Goal: Task Accomplishment & Management: Manage account settings

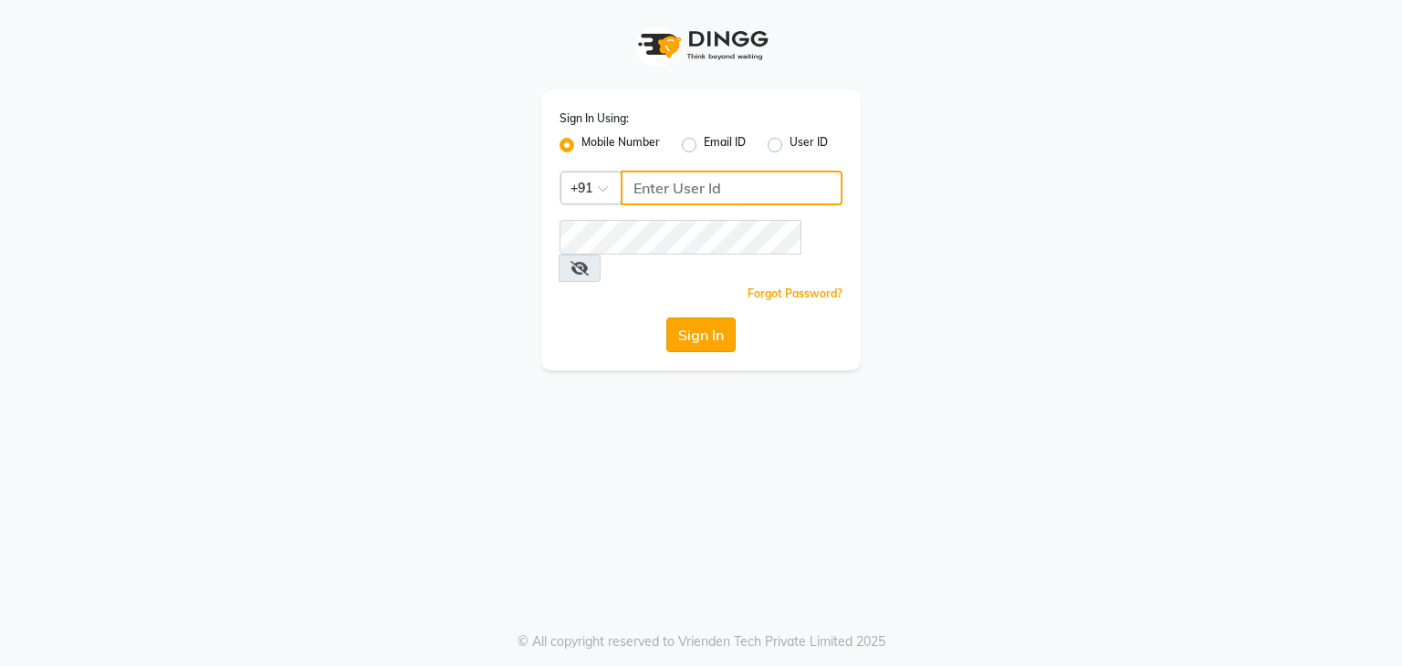
type input "8299508996"
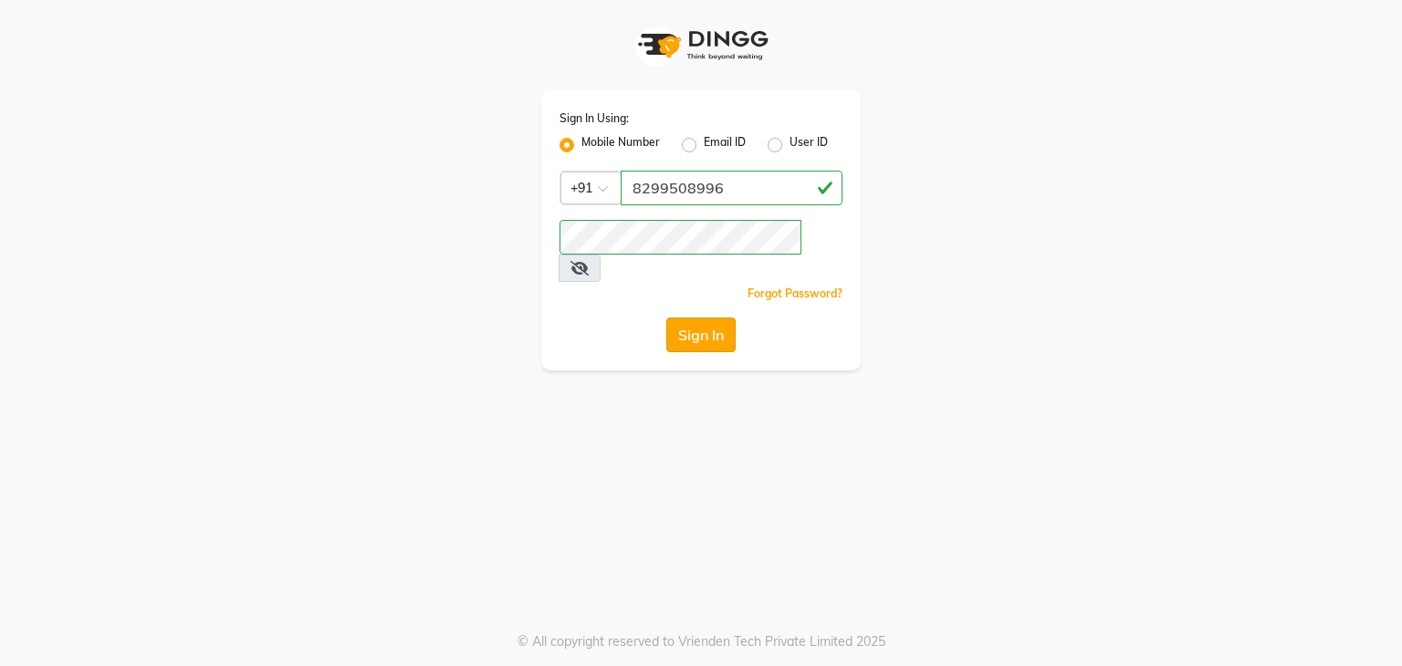
click at [726, 318] on button "Sign In" at bounding box center [700, 335] width 69 height 35
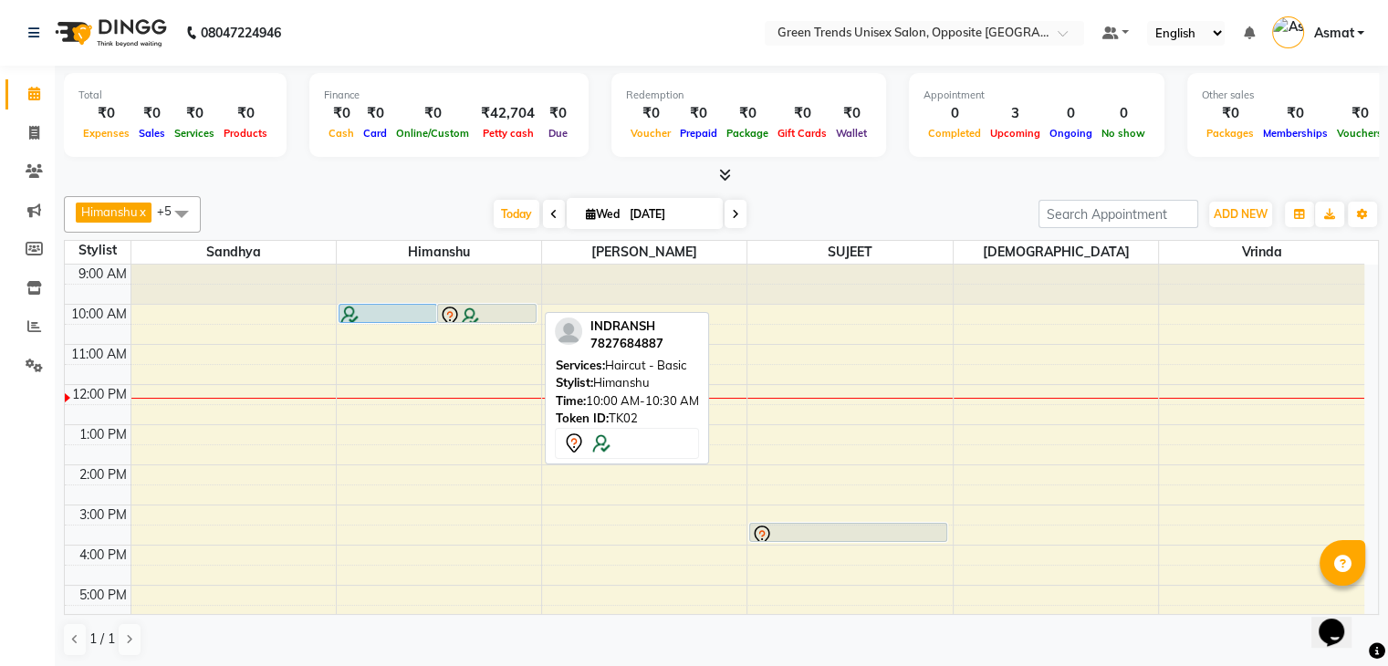
click at [472, 309] on img at bounding box center [470, 317] width 18 height 18
select select "7"
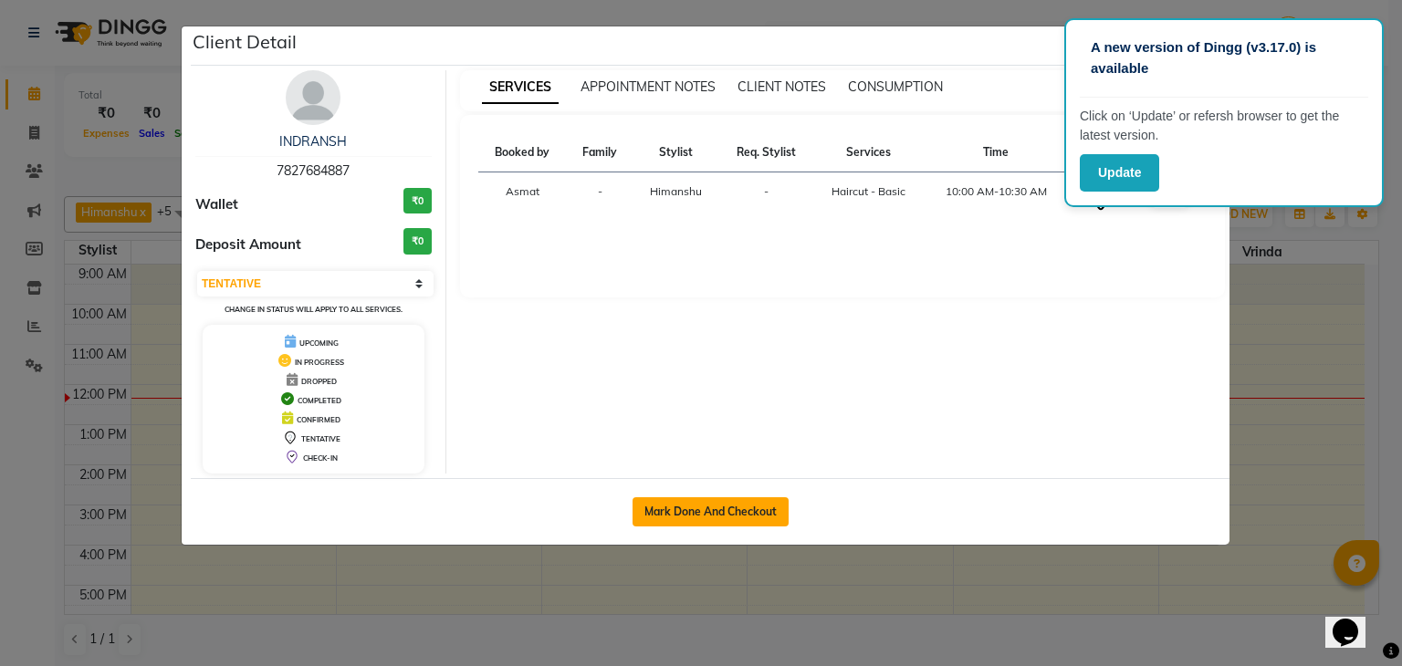
click at [712, 506] on button "Mark Done And Checkout" at bounding box center [710, 511] width 156 height 29
select select "service"
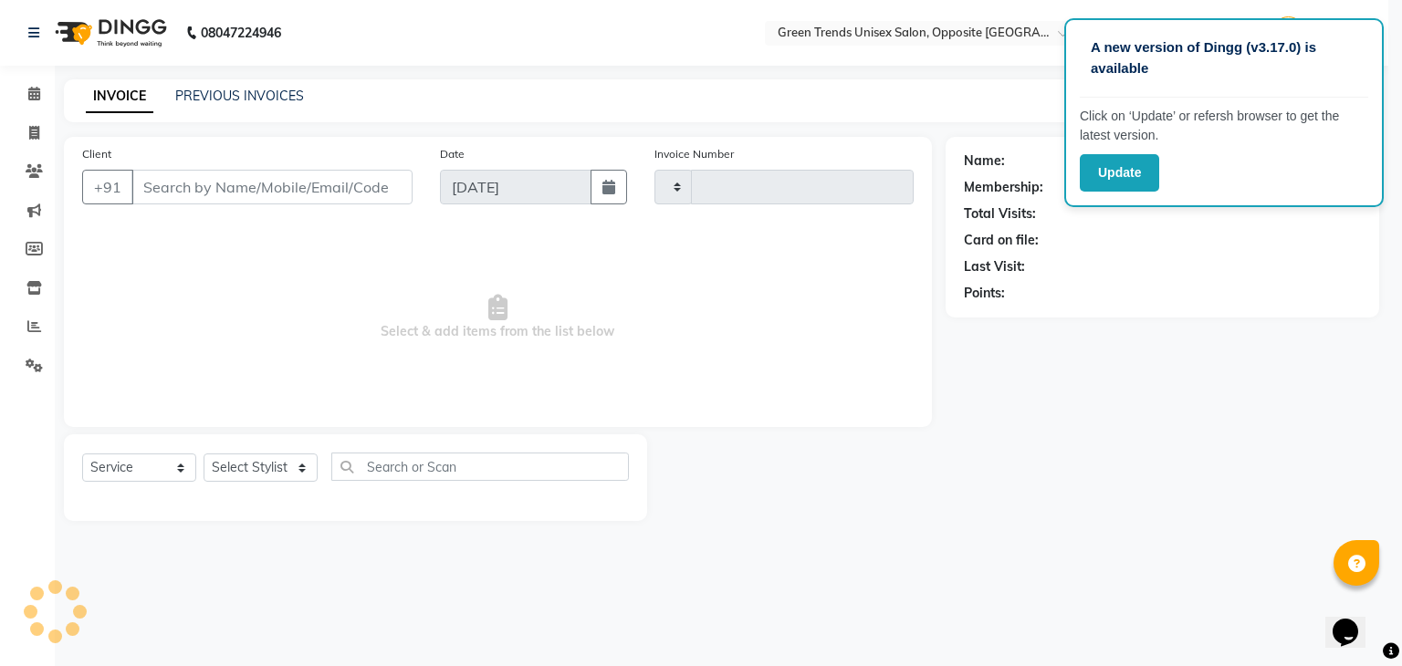
type input "1100"
select select "5225"
type input "78******87"
select select "82136"
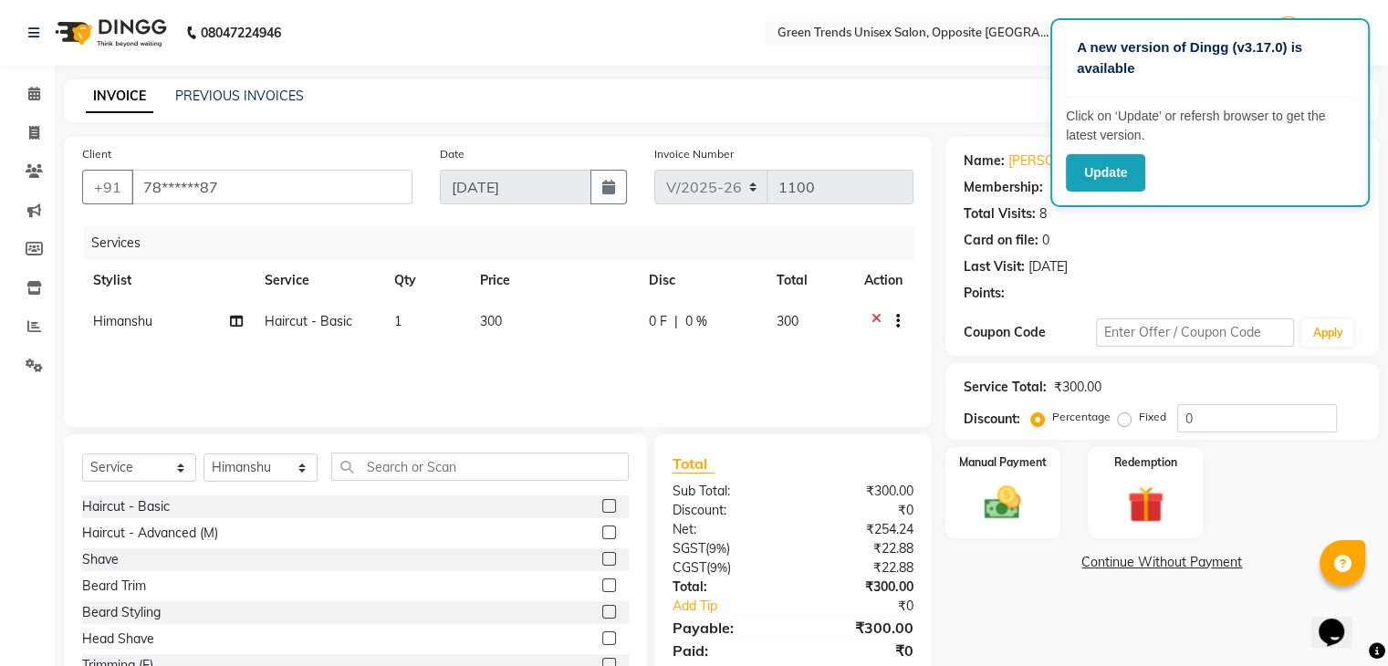
select select "1: Object"
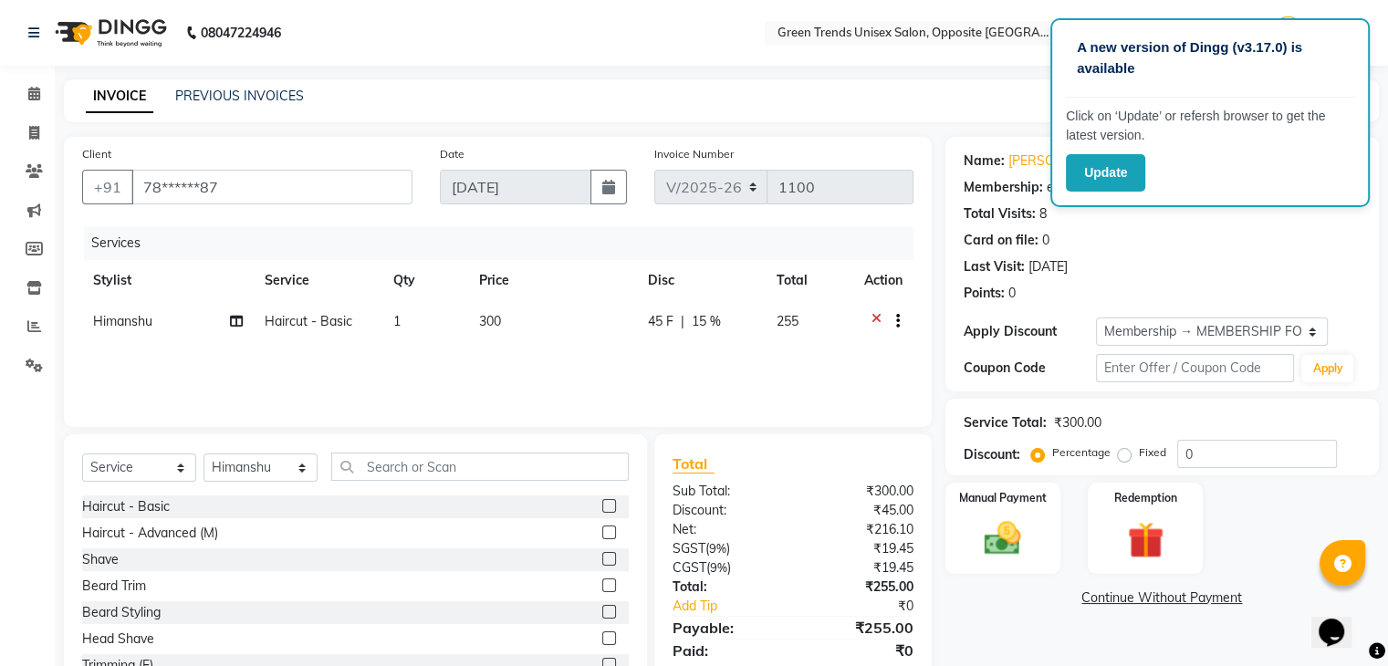
type input "15"
click at [653, 320] on span "45 F" at bounding box center [660, 321] width 26 height 19
select select "82136"
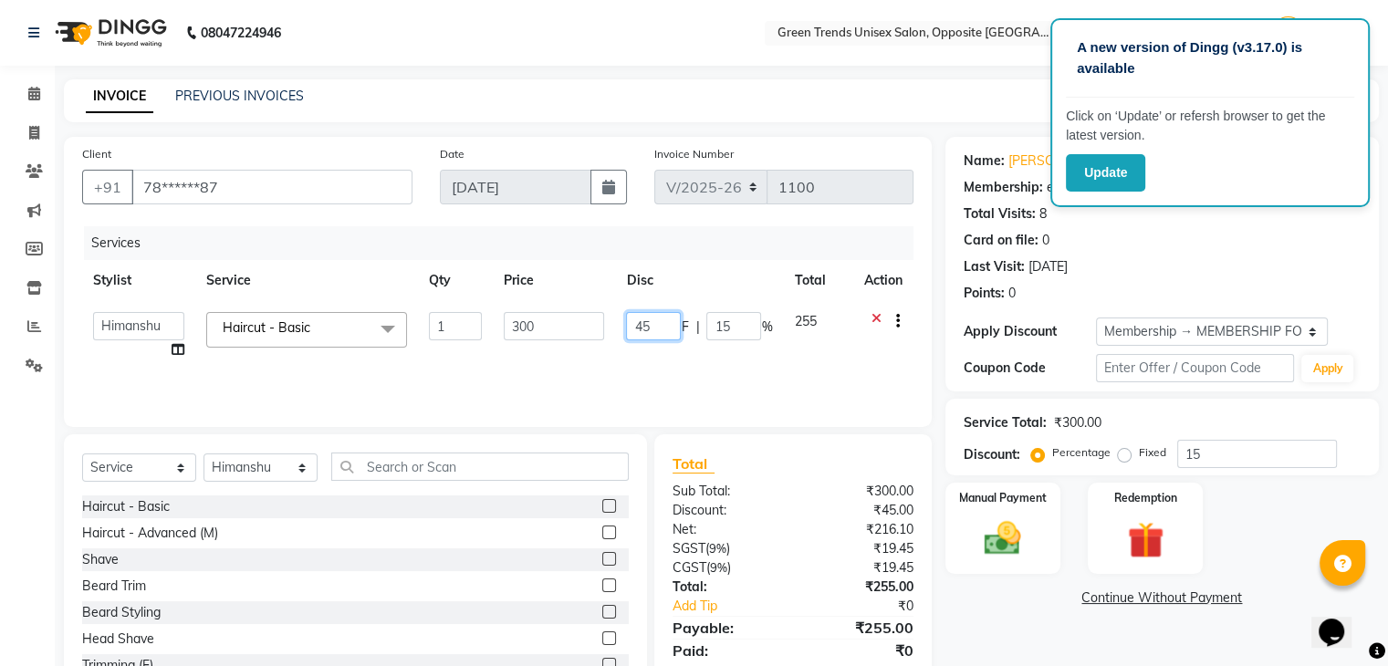
click at [660, 322] on input "45" at bounding box center [653, 326] width 55 height 28
type input "4"
type input "50"
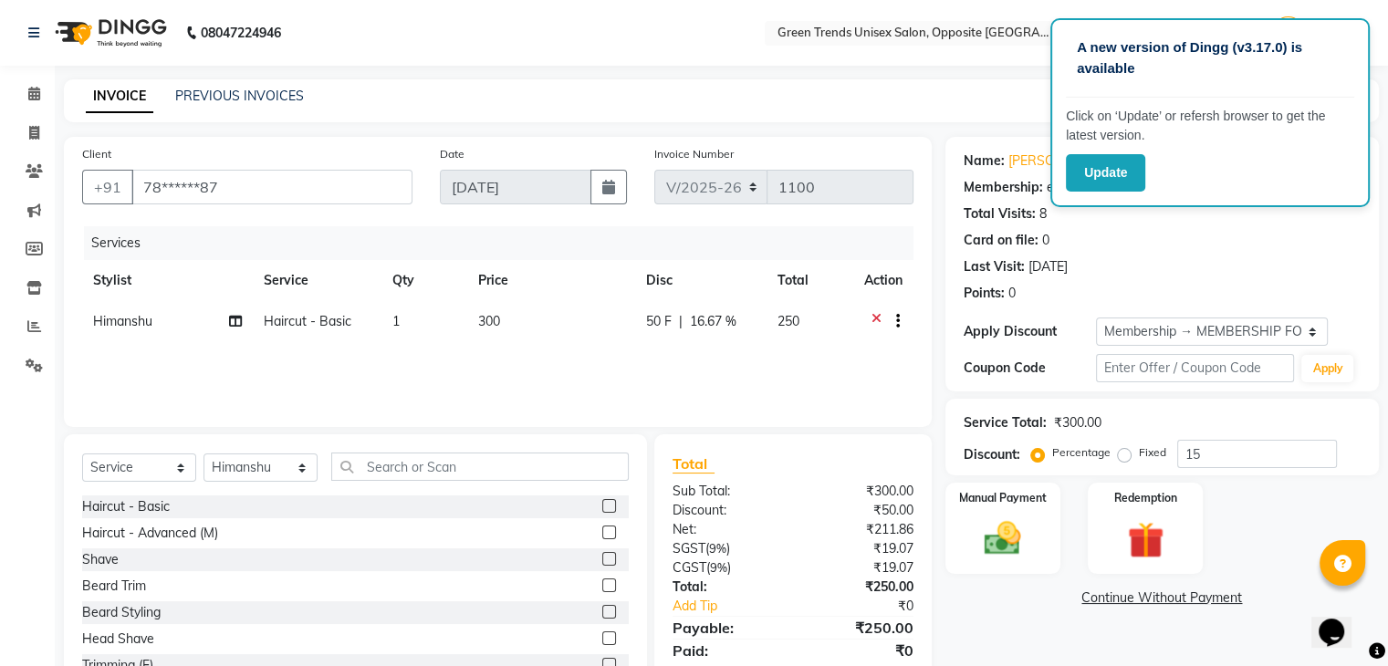
click at [602, 610] on label at bounding box center [609, 612] width 14 height 14
click at [602, 610] on input "checkbox" at bounding box center [608, 613] width 12 height 12
checkbox input "false"
click at [666, 370] on span "39.75 F" at bounding box center [666, 366] width 43 height 19
select select "82136"
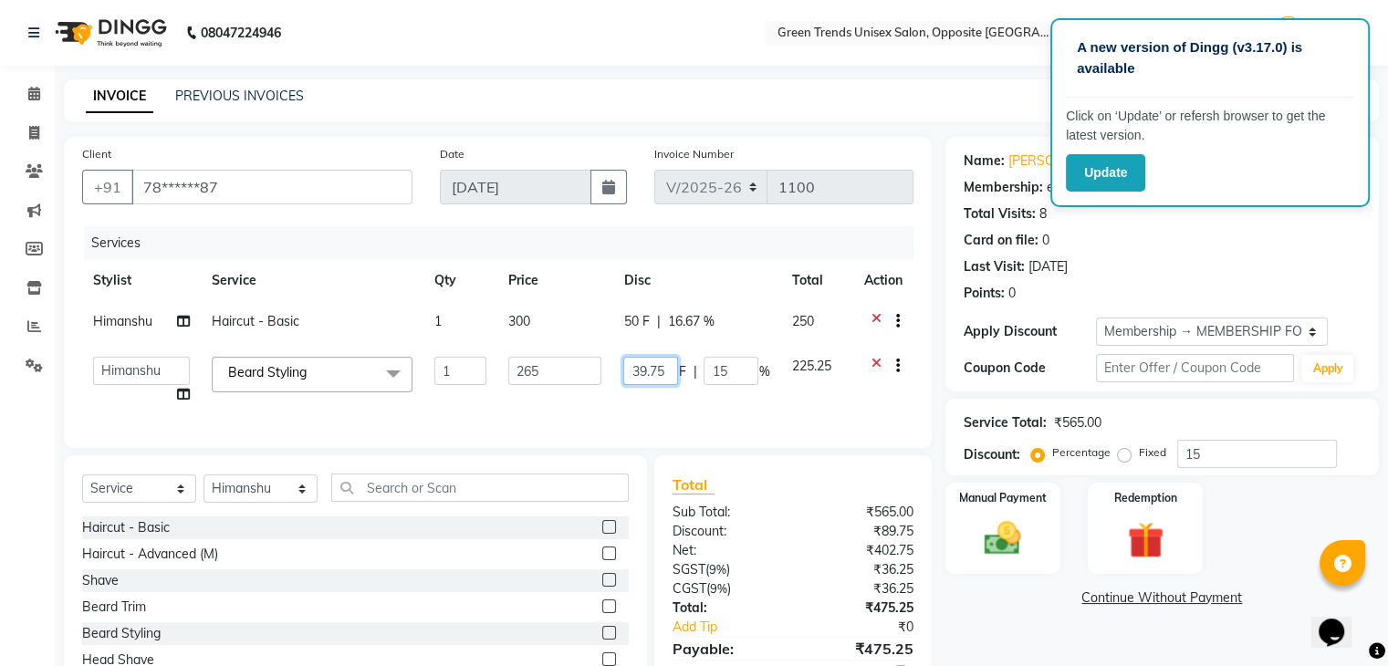
click at [664, 367] on input "39.75" at bounding box center [650, 371] width 55 height 28
type input "3"
type input "45"
click at [1036, 528] on div "Manual Payment" at bounding box center [1003, 528] width 120 height 94
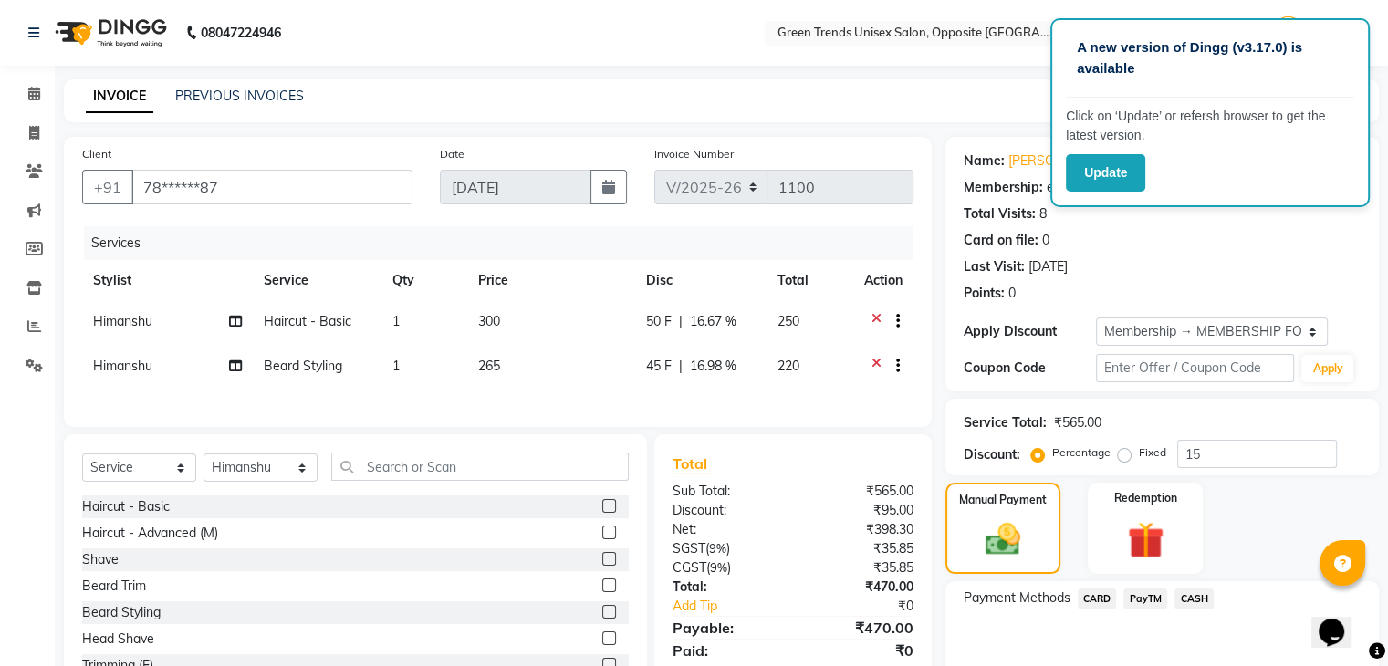
click at [1149, 600] on span "PayTM" at bounding box center [1145, 599] width 44 height 21
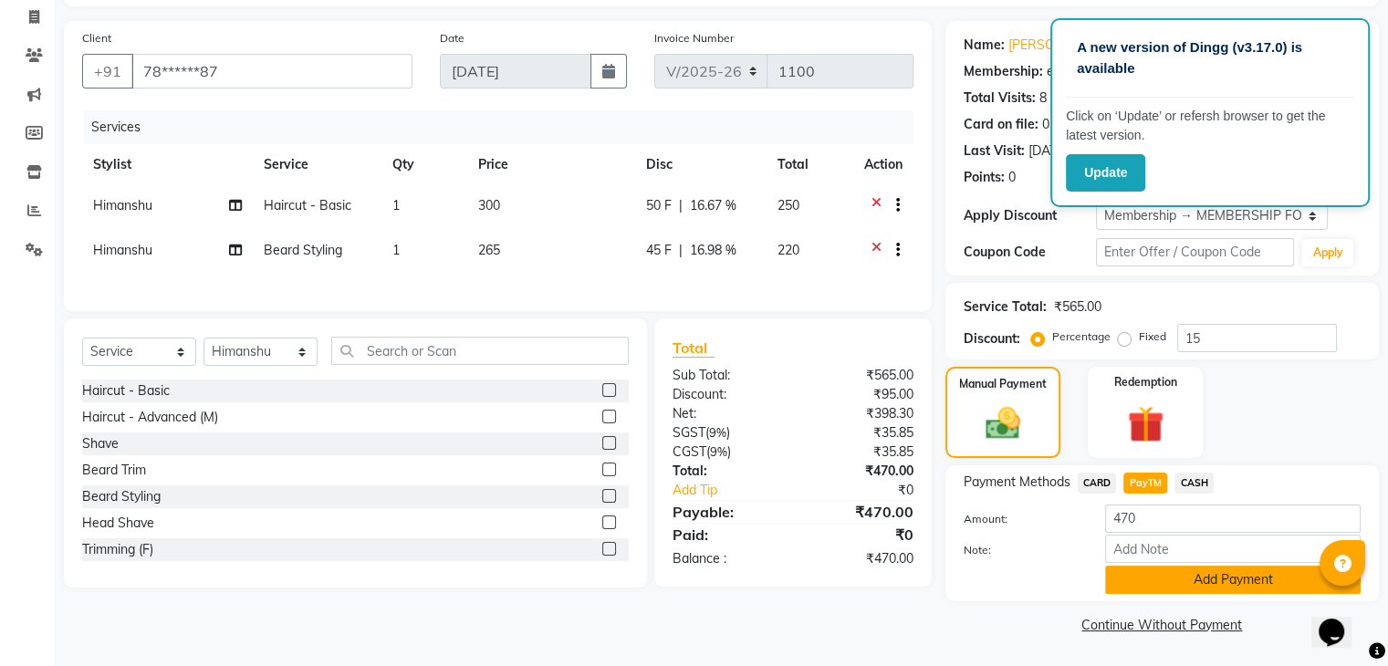
click at [1230, 579] on button "Add Payment" at bounding box center [1233, 580] width 256 height 28
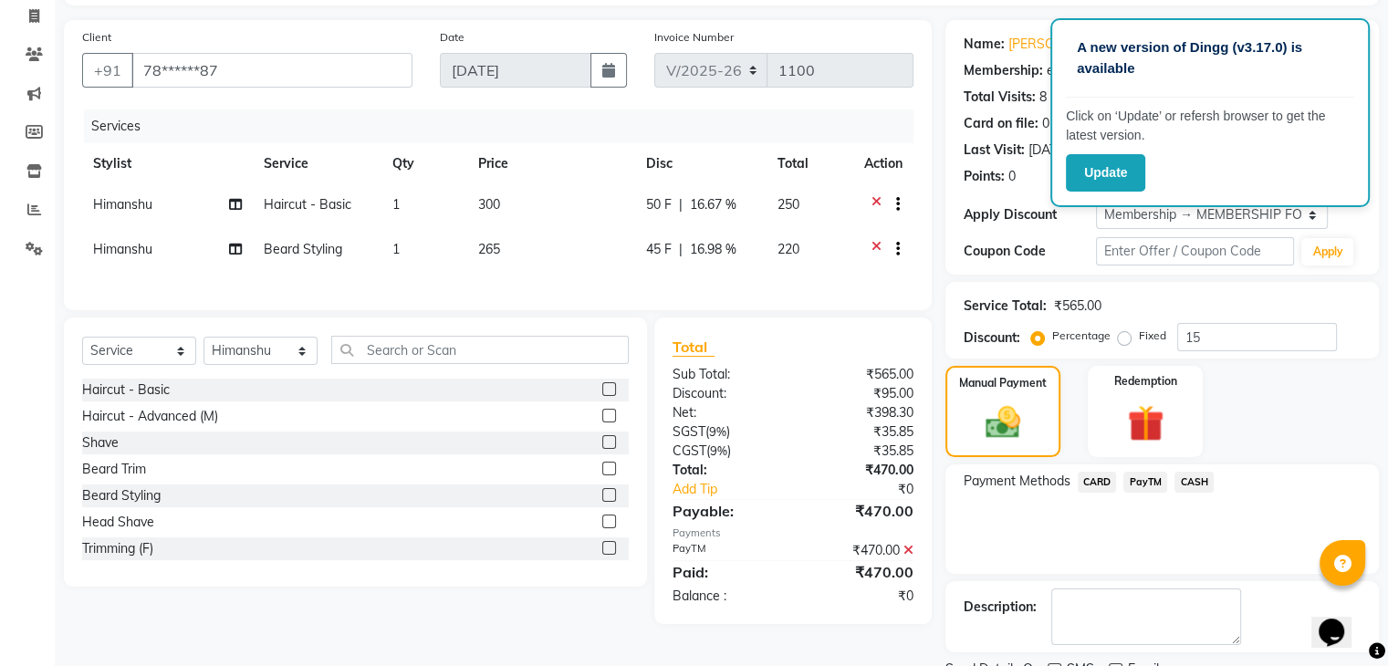
scroll to position [191, 0]
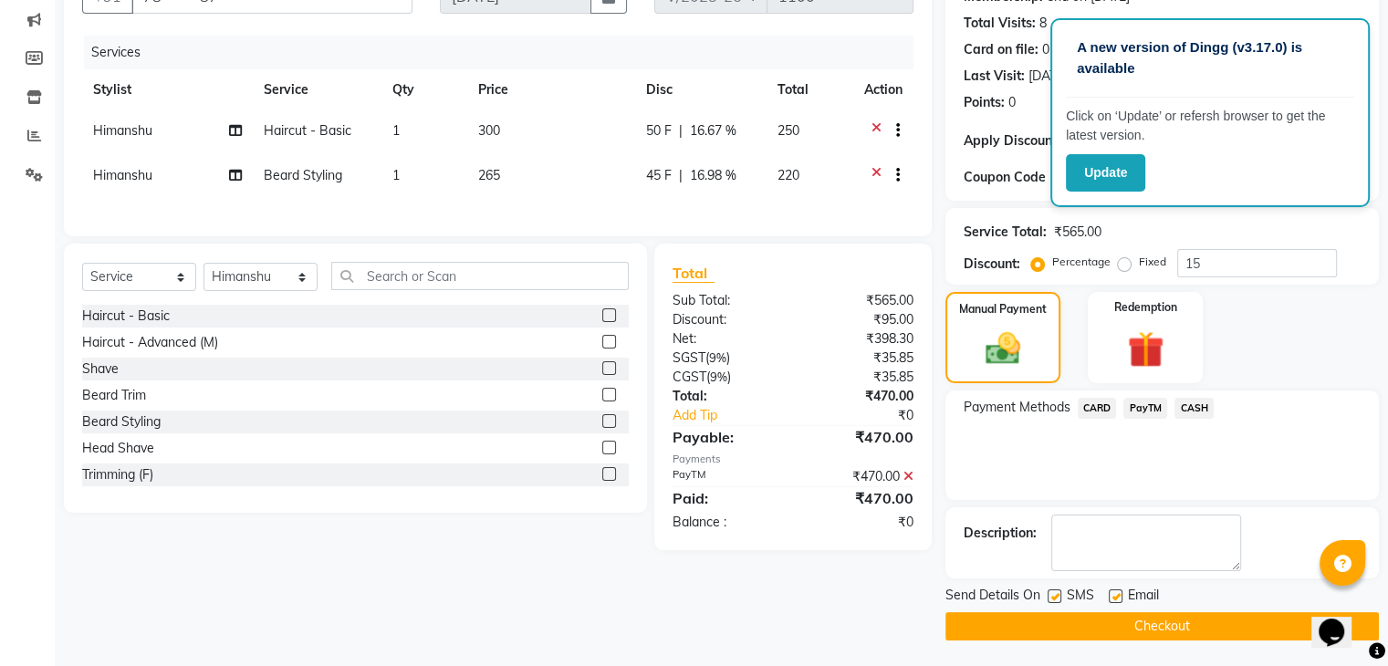
click at [1277, 625] on button "Checkout" at bounding box center [1161, 626] width 433 height 28
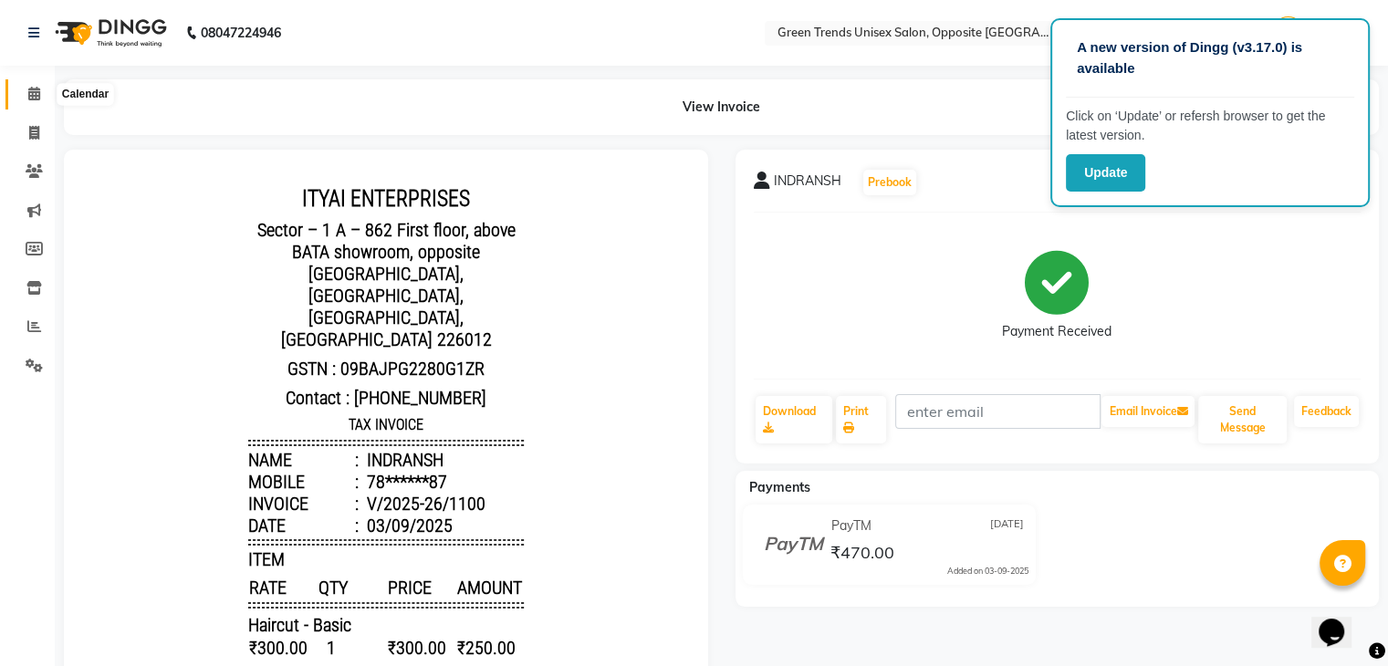
click at [37, 90] on icon at bounding box center [34, 94] width 12 height 14
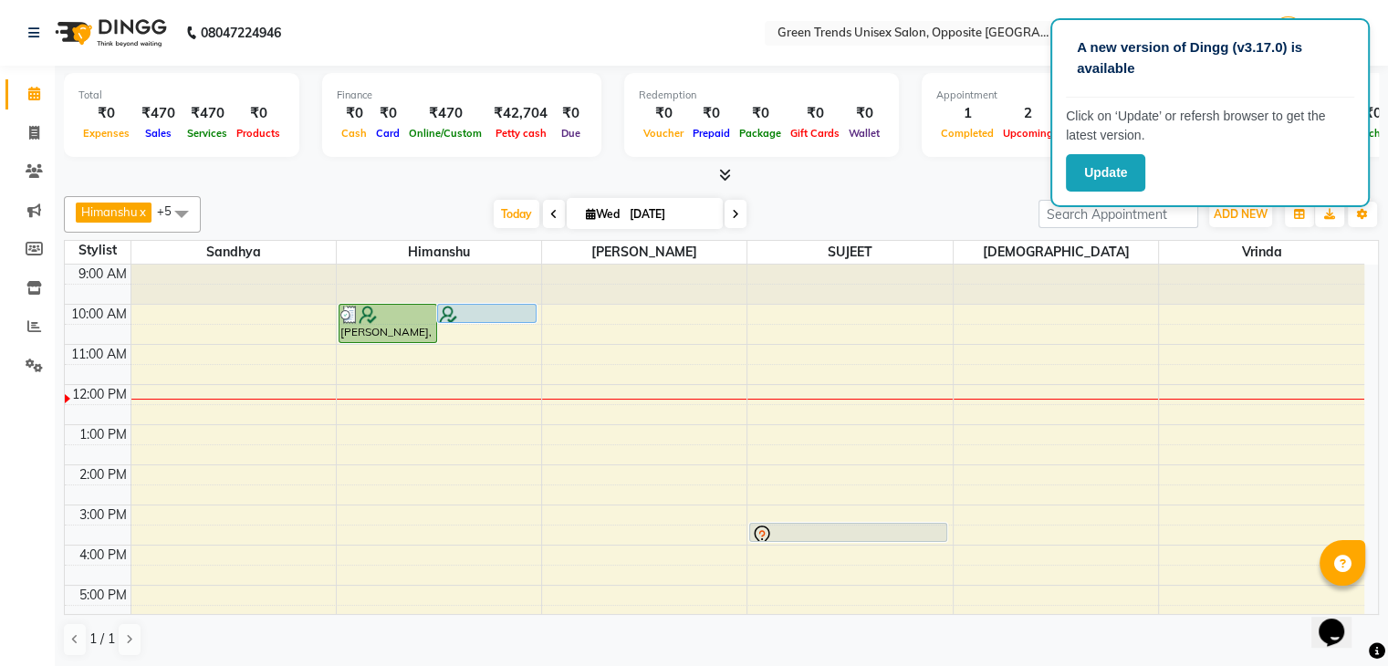
click at [828, 174] on div at bounding box center [721, 175] width 1315 height 19
click at [1273, 11] on nav "08047224946 Select Location × Green Trends Unisex Salon, Opposite Khazana Marke…" at bounding box center [694, 33] width 1388 height 66
click at [29, 132] on icon at bounding box center [34, 133] width 10 height 14
select select "service"
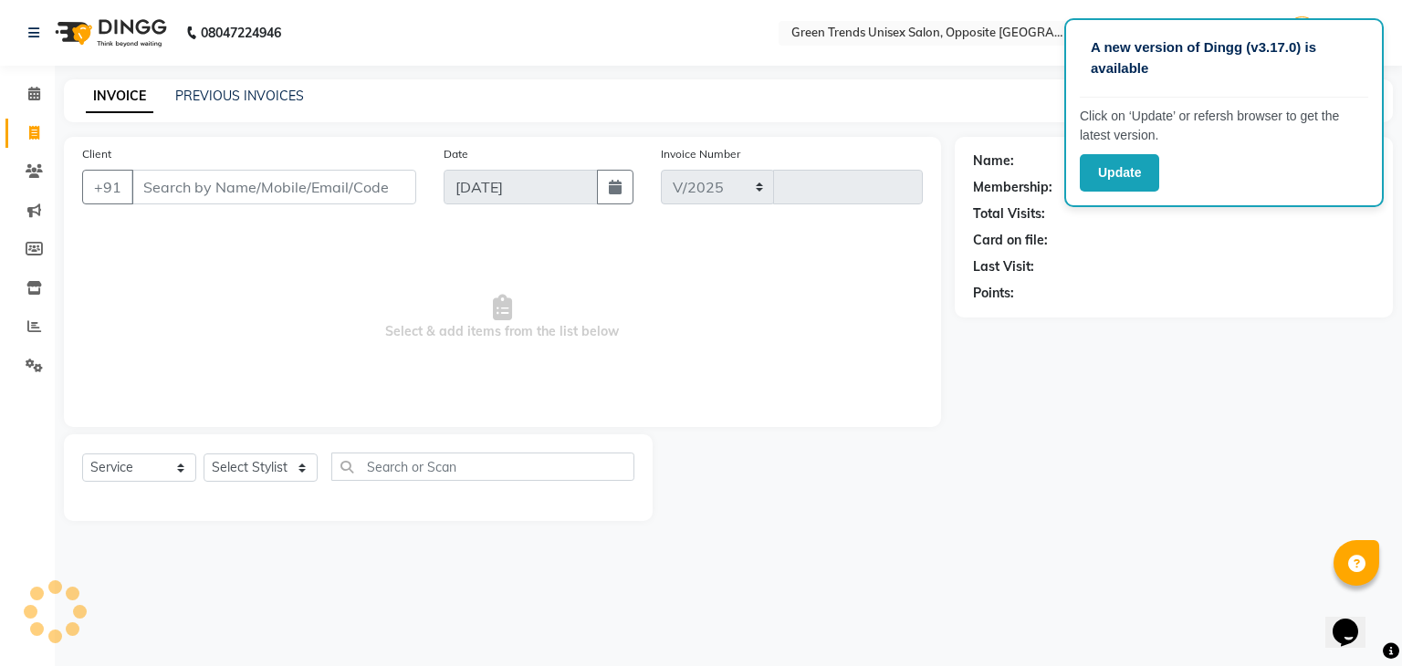
select select "5225"
type input "1101"
click at [214, 96] on link "PREVIOUS INVOICES" at bounding box center [239, 96] width 129 height 16
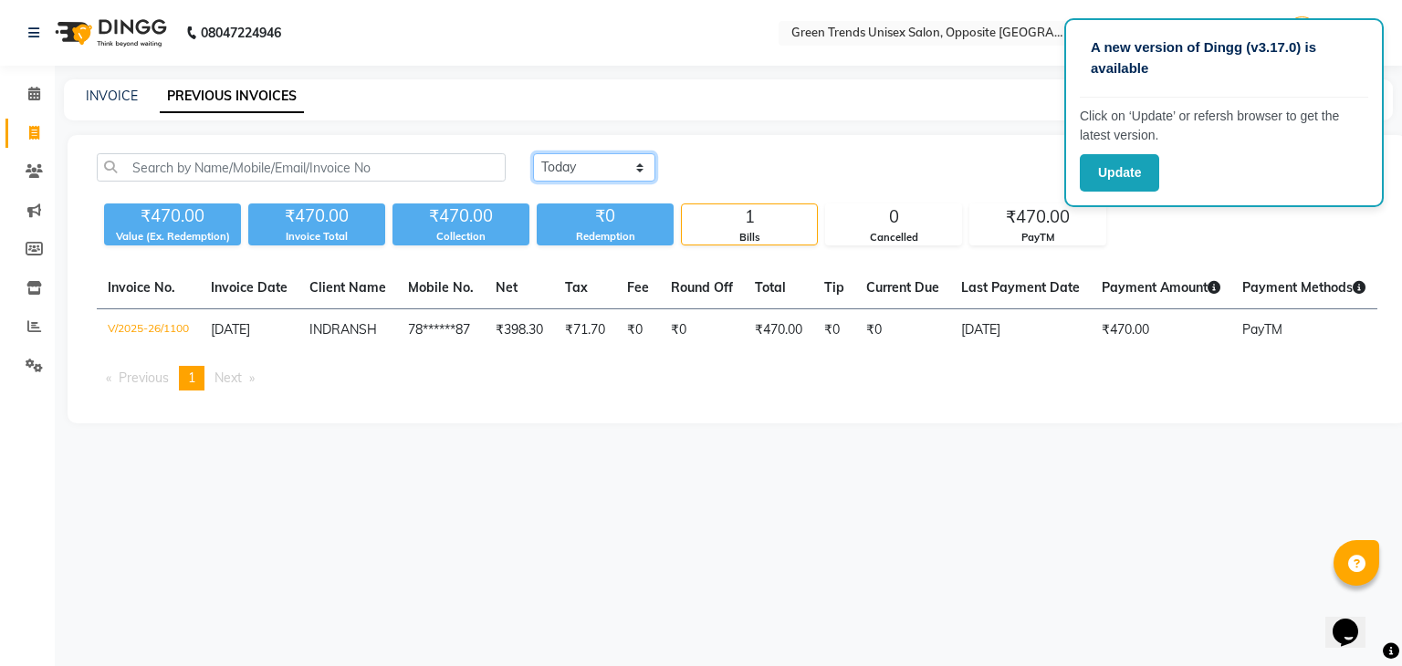
click at [595, 172] on select "Today Yesterday Custom Range" at bounding box center [594, 167] width 122 height 28
click at [533, 153] on select "Today Yesterday Custom Range" at bounding box center [594, 167] width 122 height 28
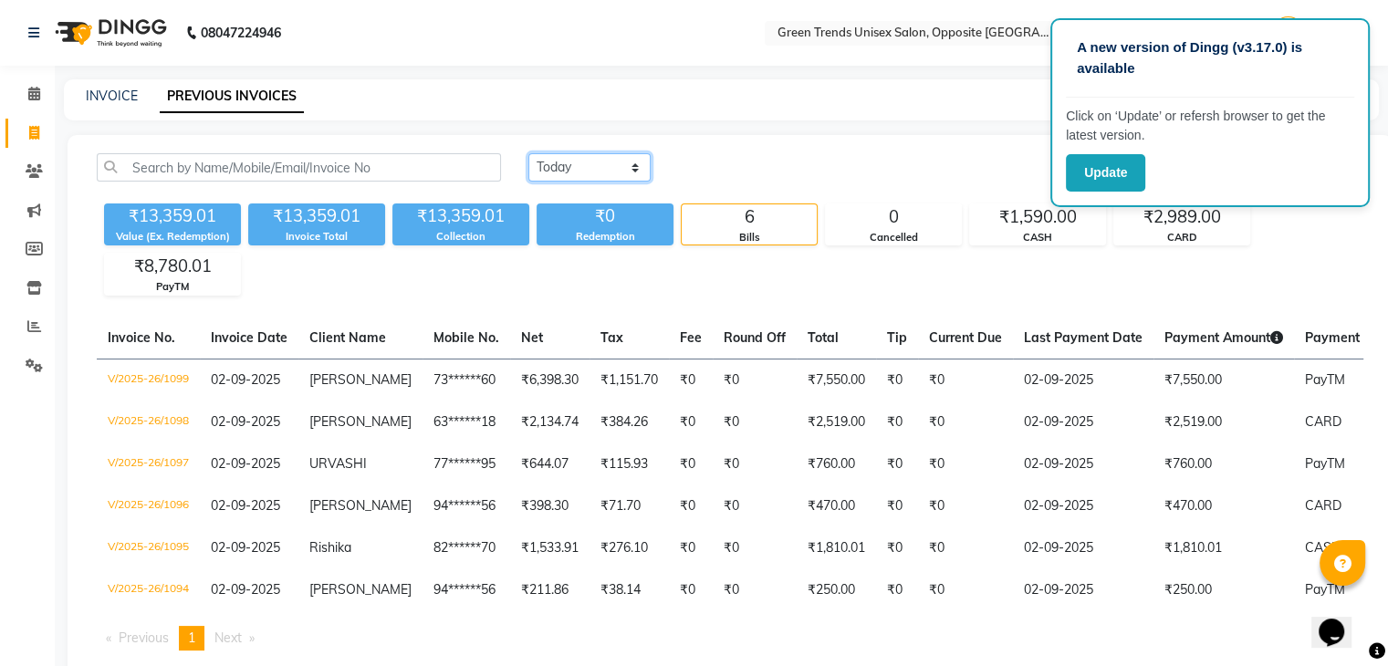
click at [629, 169] on select "Today Yesterday Custom Range" at bounding box center [589, 167] width 122 height 28
select select "range"
click at [528, 153] on select "Today Yesterday Custom Range" at bounding box center [589, 167] width 122 height 28
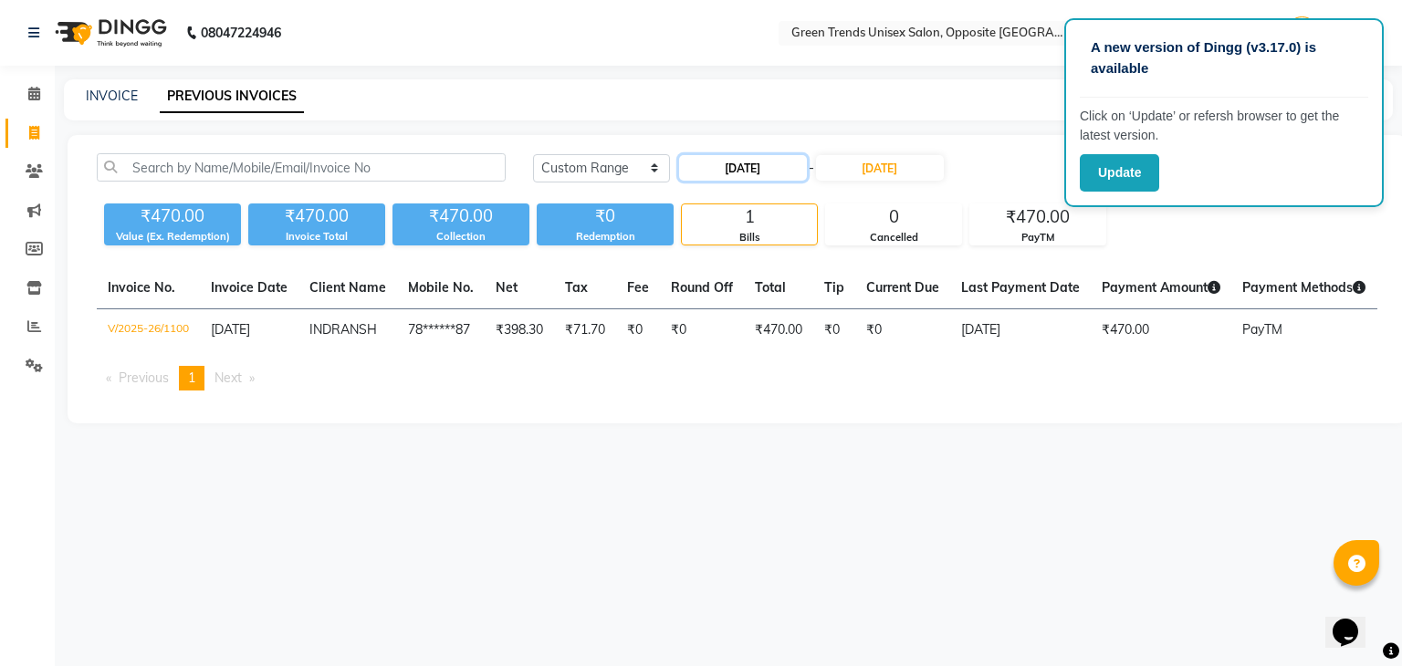
click at [756, 160] on input "[DATE]" at bounding box center [743, 168] width 128 height 26
select select "9"
select select "2025"
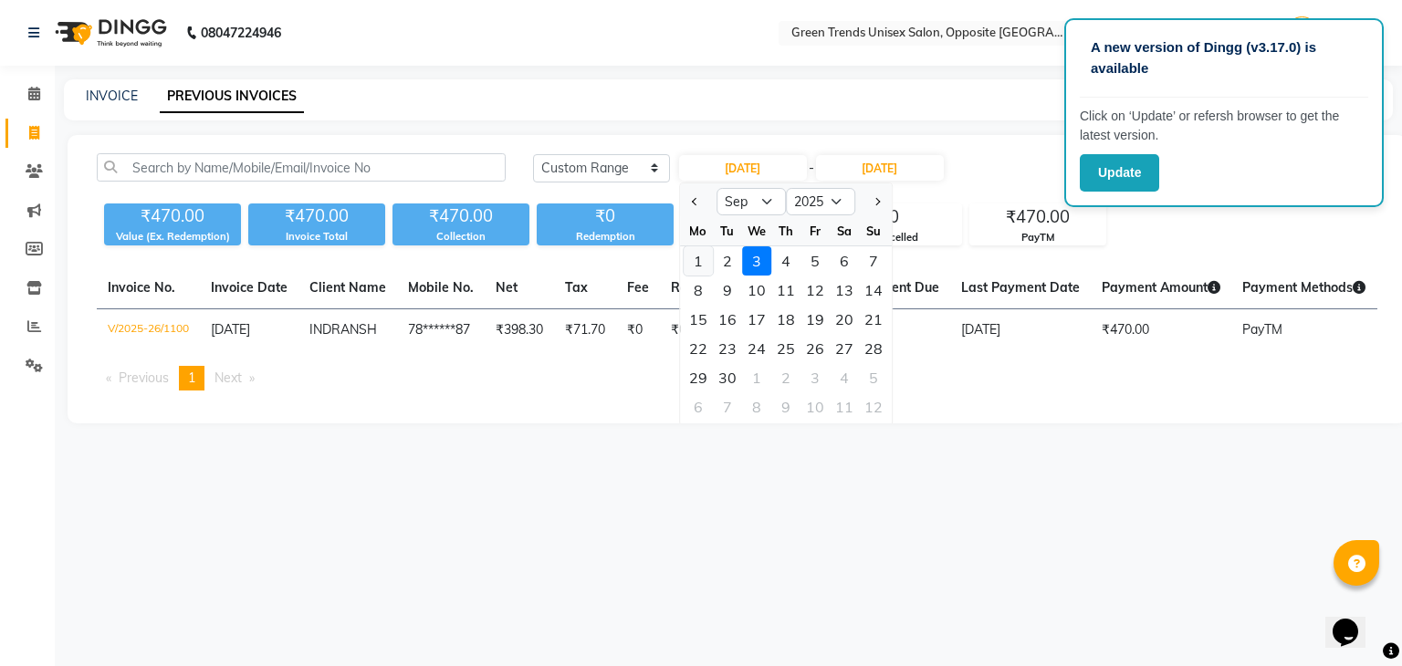
click at [697, 260] on div "1" at bounding box center [698, 260] width 29 height 29
type input "01-09-2025"
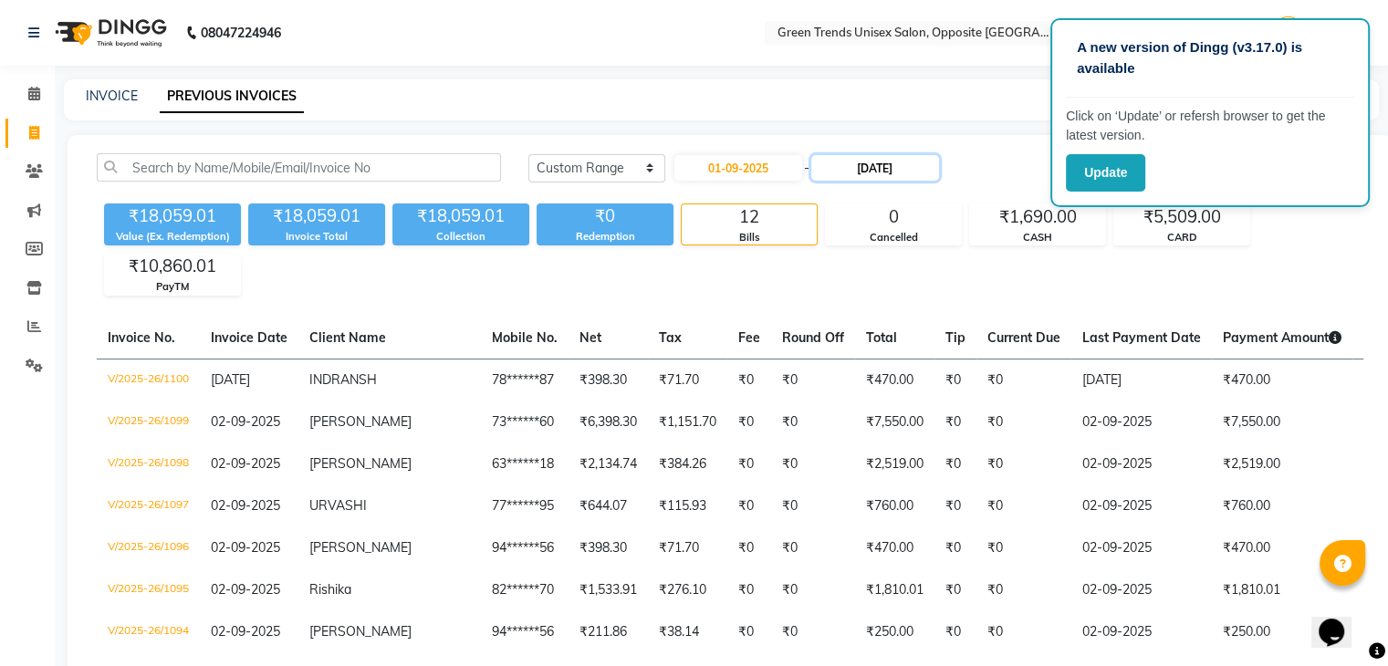
click at [861, 164] on input "[DATE]" at bounding box center [875, 168] width 128 height 26
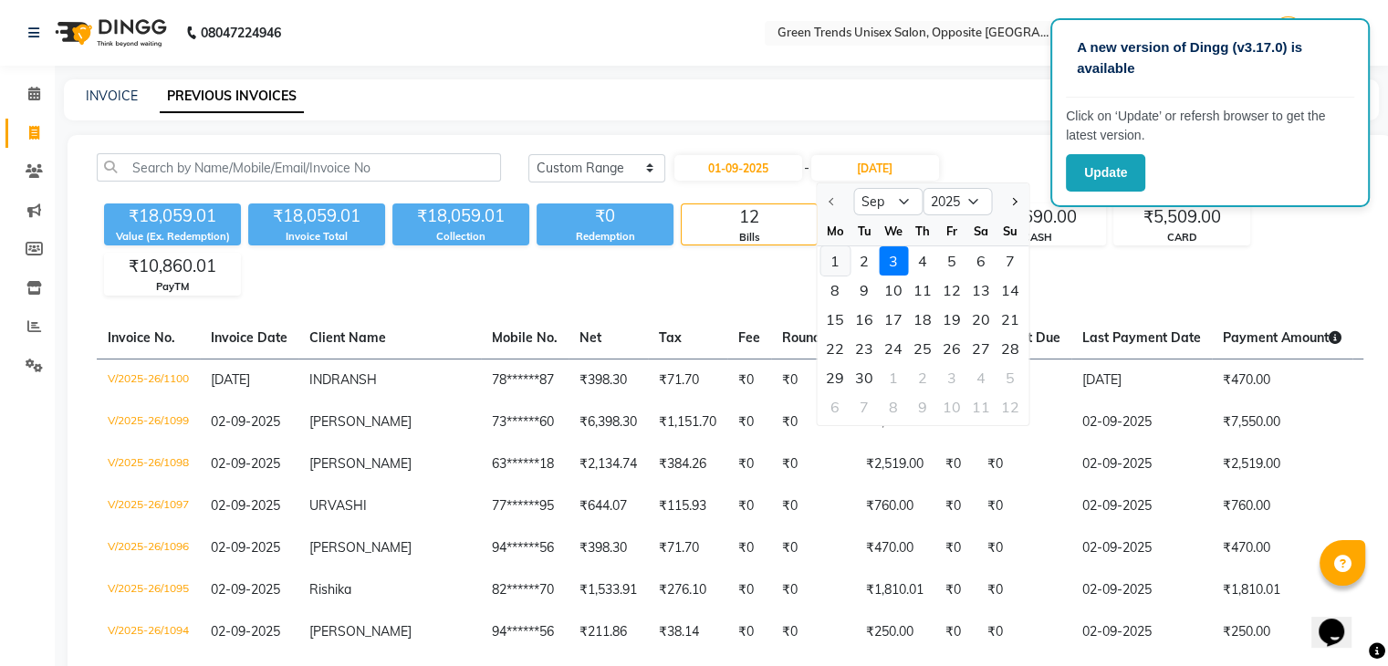
click at [836, 266] on div "1" at bounding box center [834, 260] width 29 height 29
type input "01-09-2025"
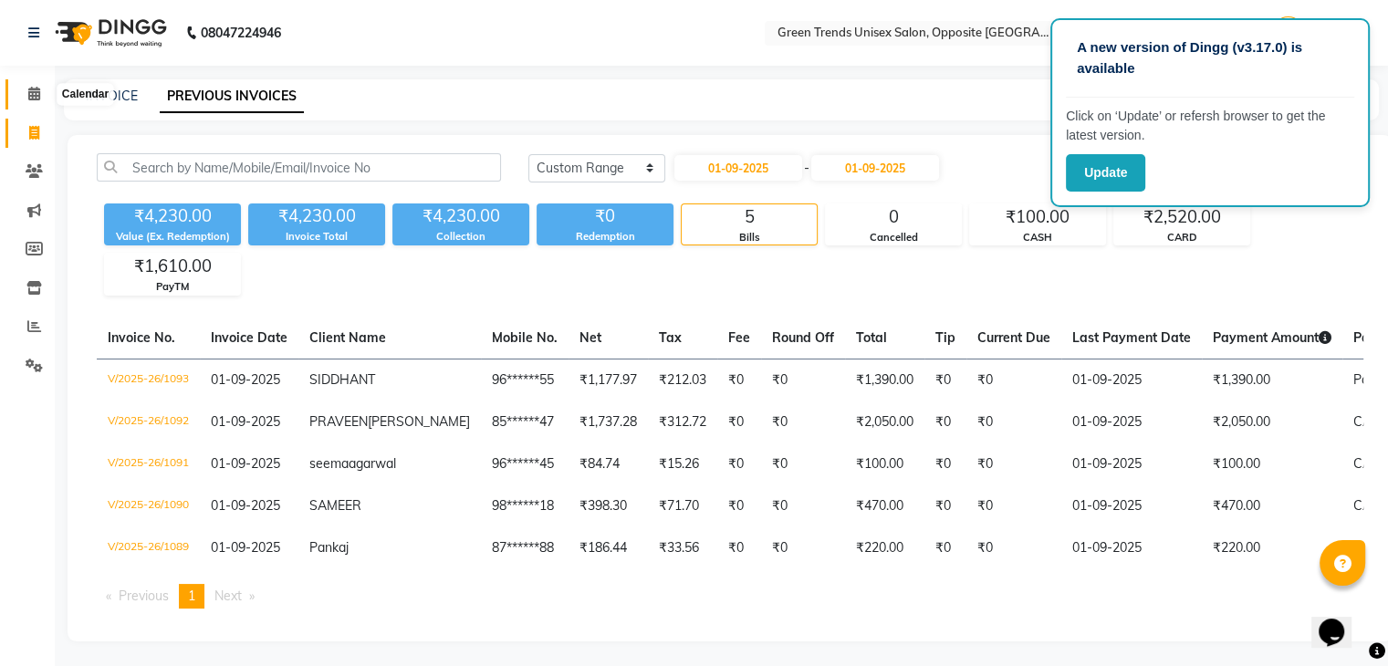
click at [29, 100] on icon at bounding box center [34, 94] width 12 height 14
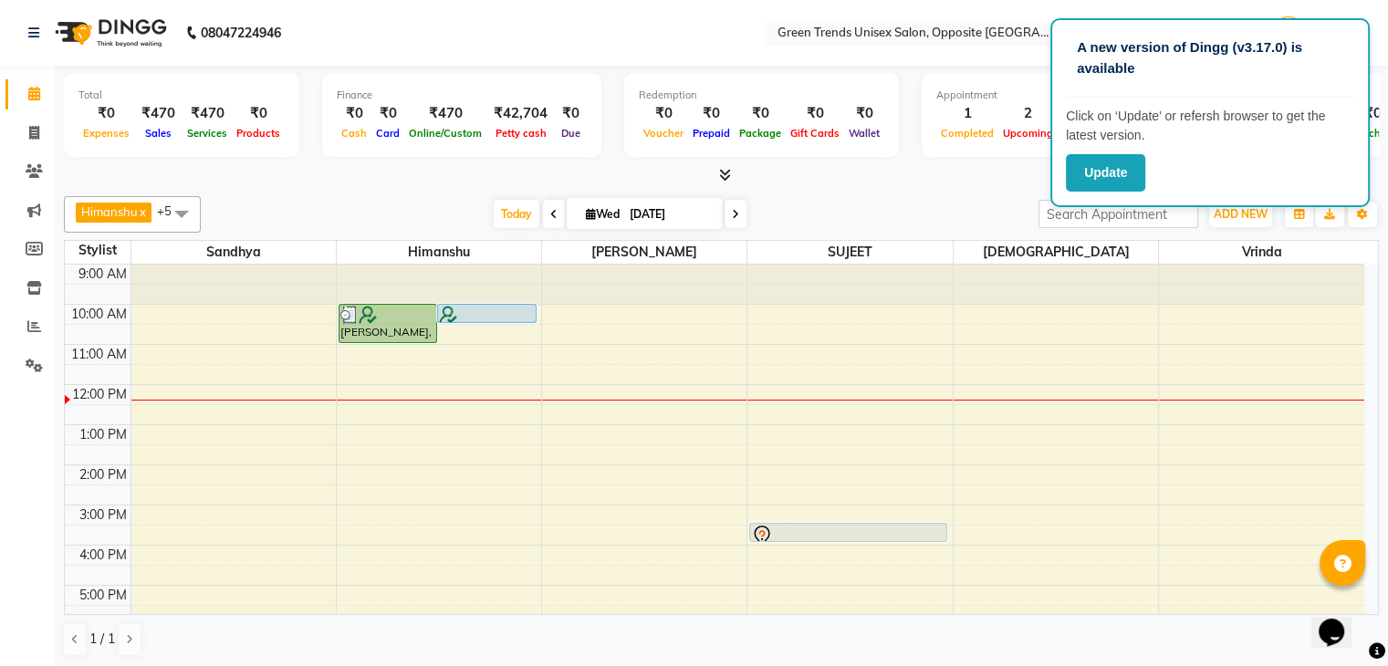
click at [974, 169] on div at bounding box center [721, 175] width 1315 height 19
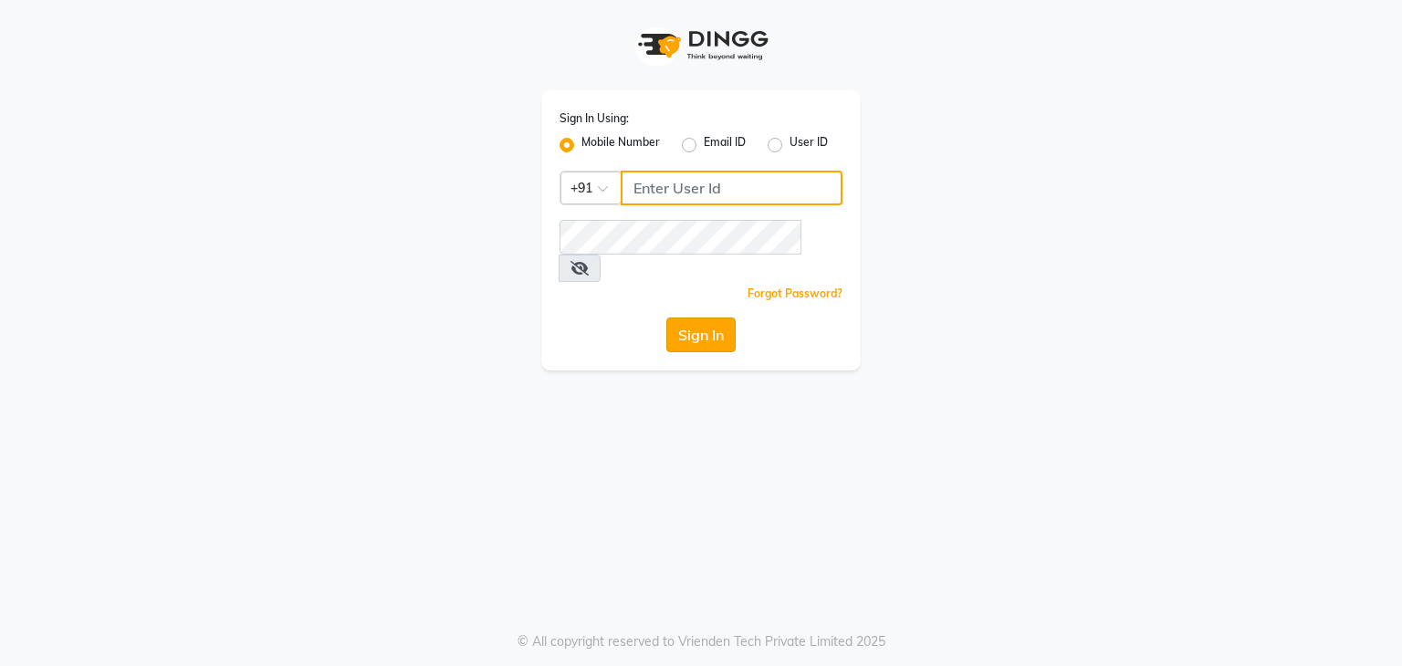
type input "8299508996"
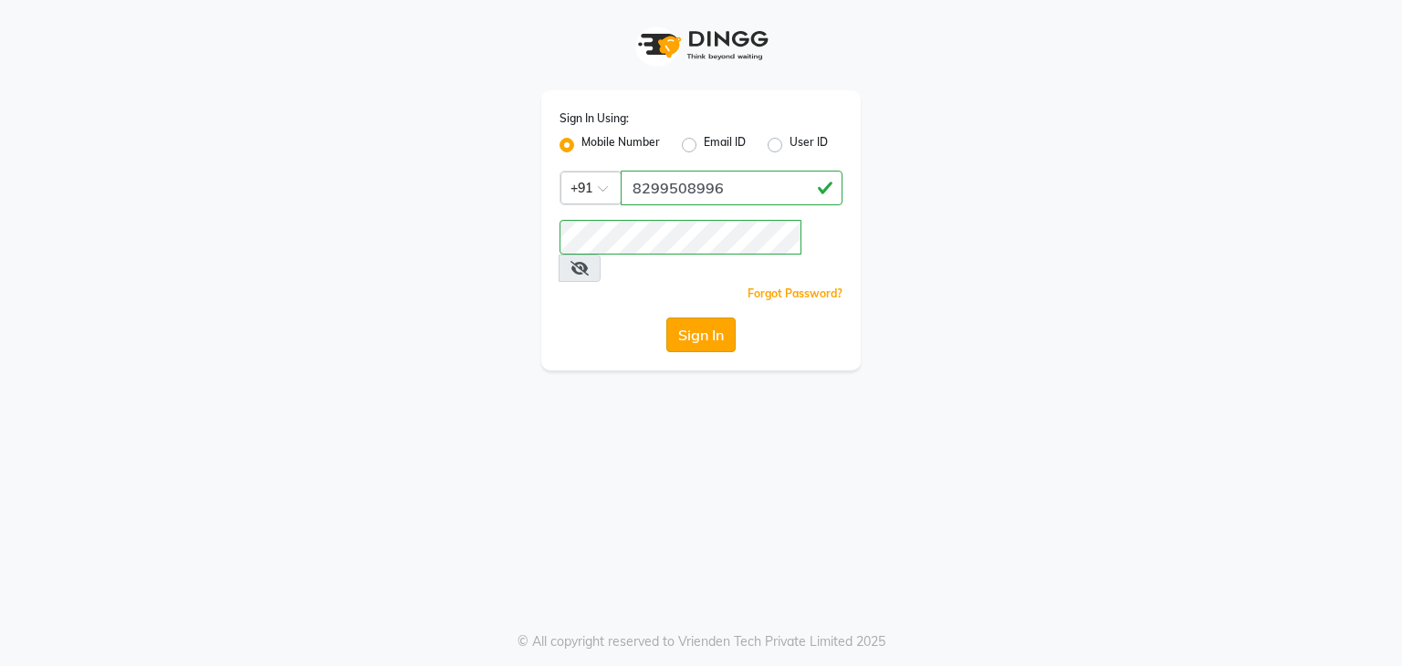
click at [715, 318] on button "Sign In" at bounding box center [700, 335] width 69 height 35
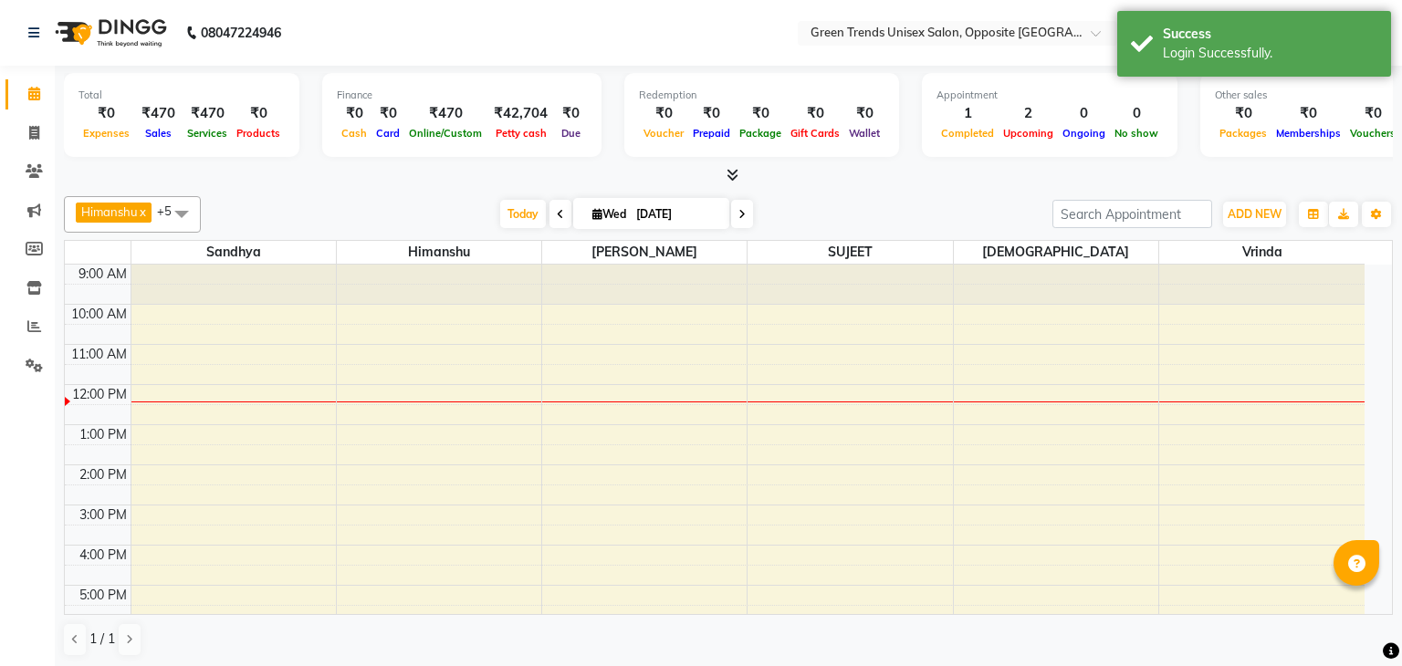
select select "en"
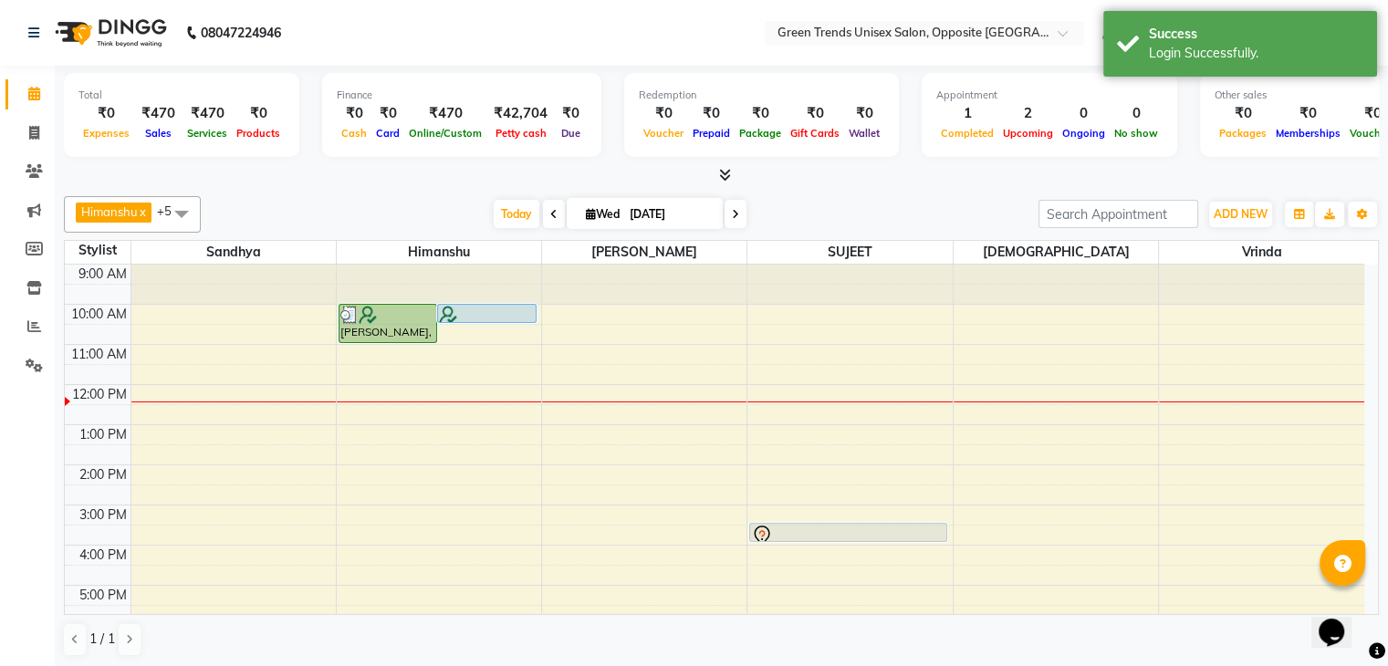
click at [1341, 619] on icon "Chat widget" at bounding box center [1332, 632] width 26 height 27
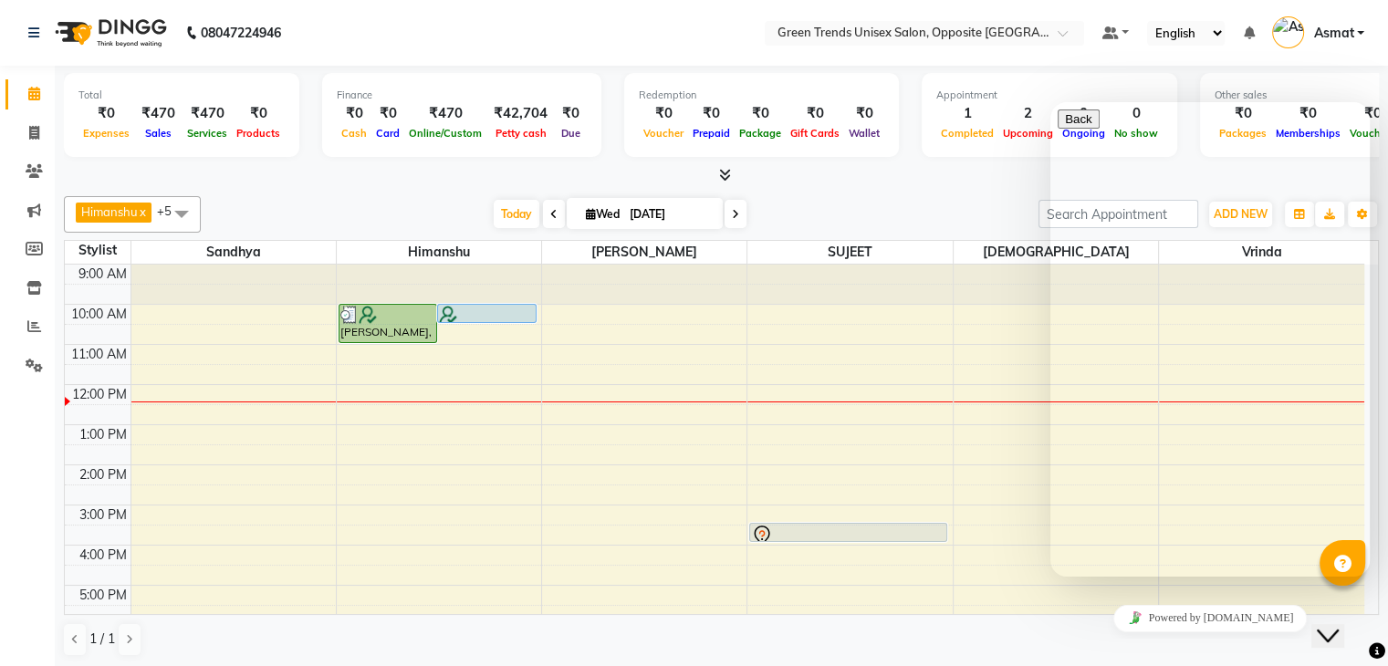
click at [894, 334] on div "9:00 AM 10:00 AM 11:00 AM 12:00 PM 1:00 PM 2:00 PM 3:00 PM 4:00 PM 5:00 PM 6:00…" at bounding box center [715, 525] width 1300 height 521
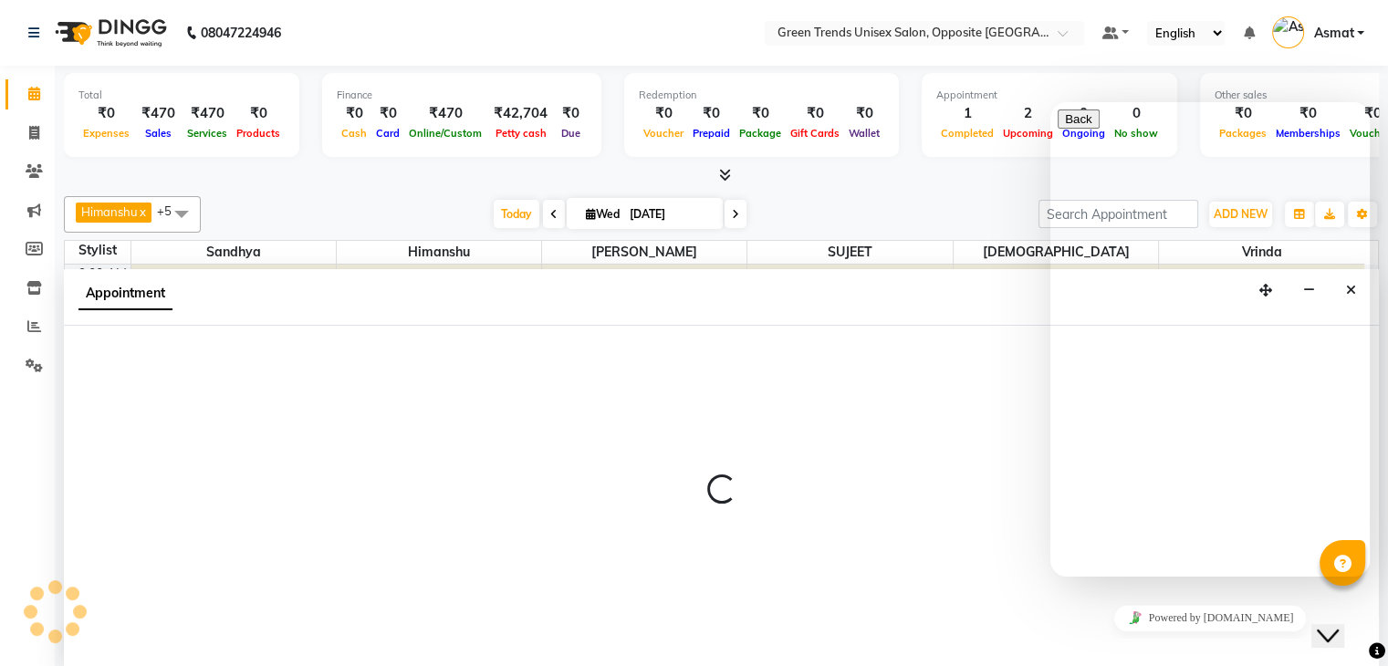
scroll to position [1, 0]
select select "75769"
select select "tentative"
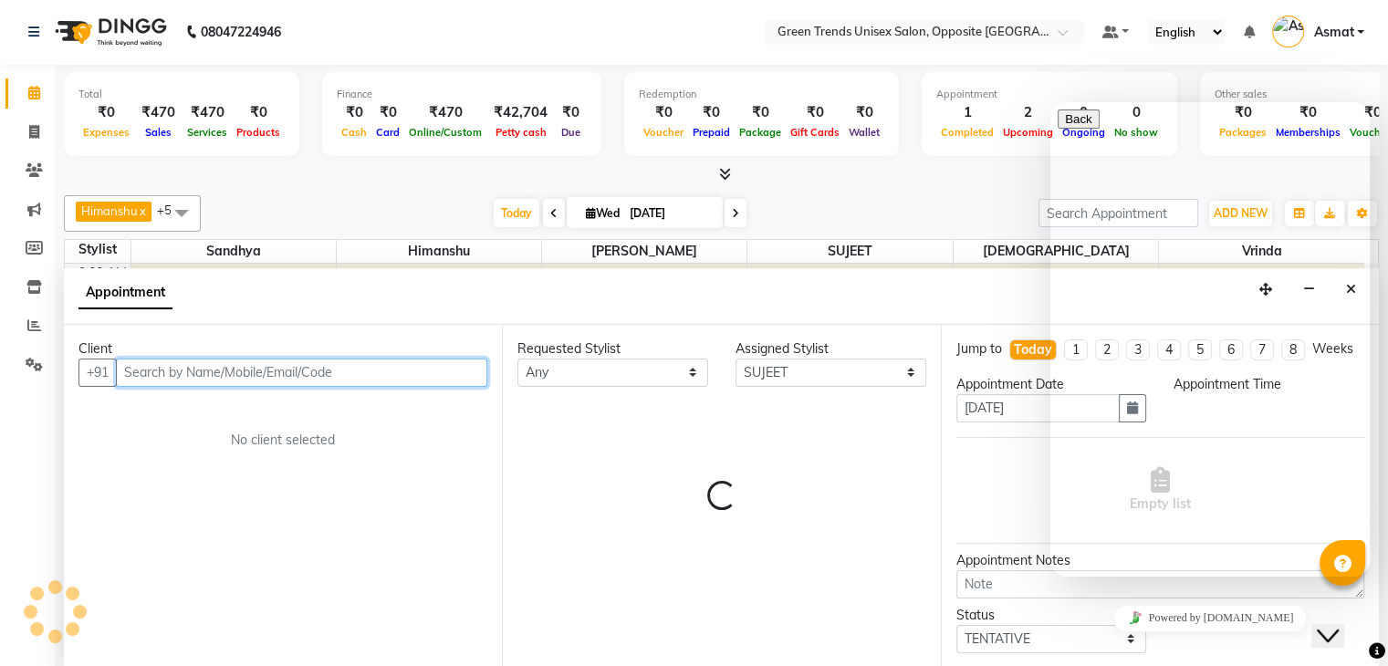
select select "630"
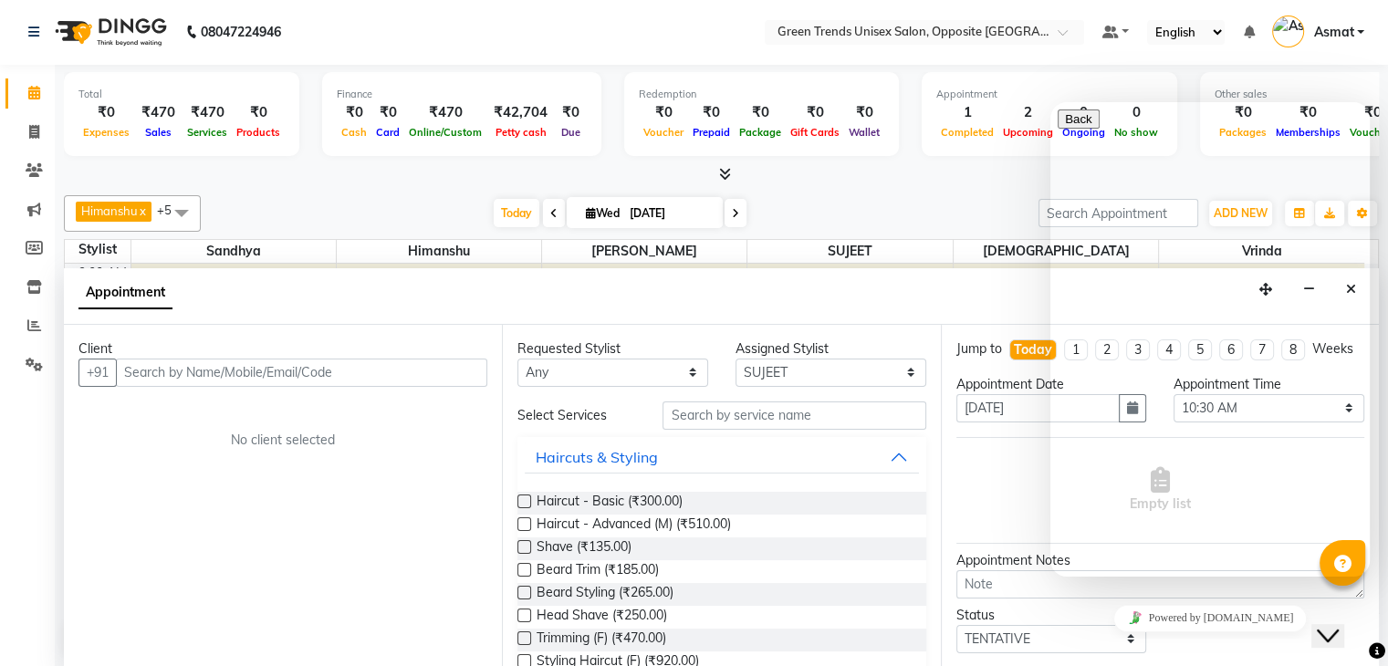
click at [1332, 632] on button "Close Chat This icon closes the chat window." at bounding box center [1327, 636] width 33 height 24
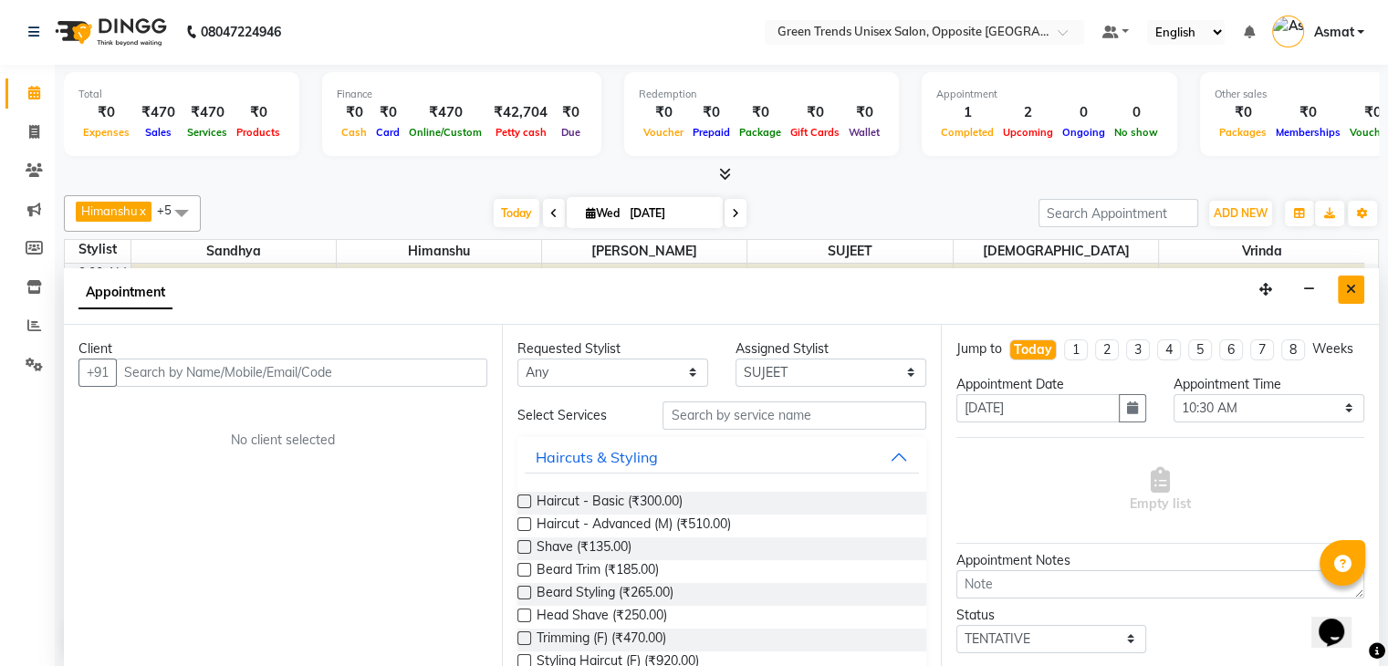
click at [1352, 287] on icon "Close" at bounding box center [1351, 289] width 10 height 13
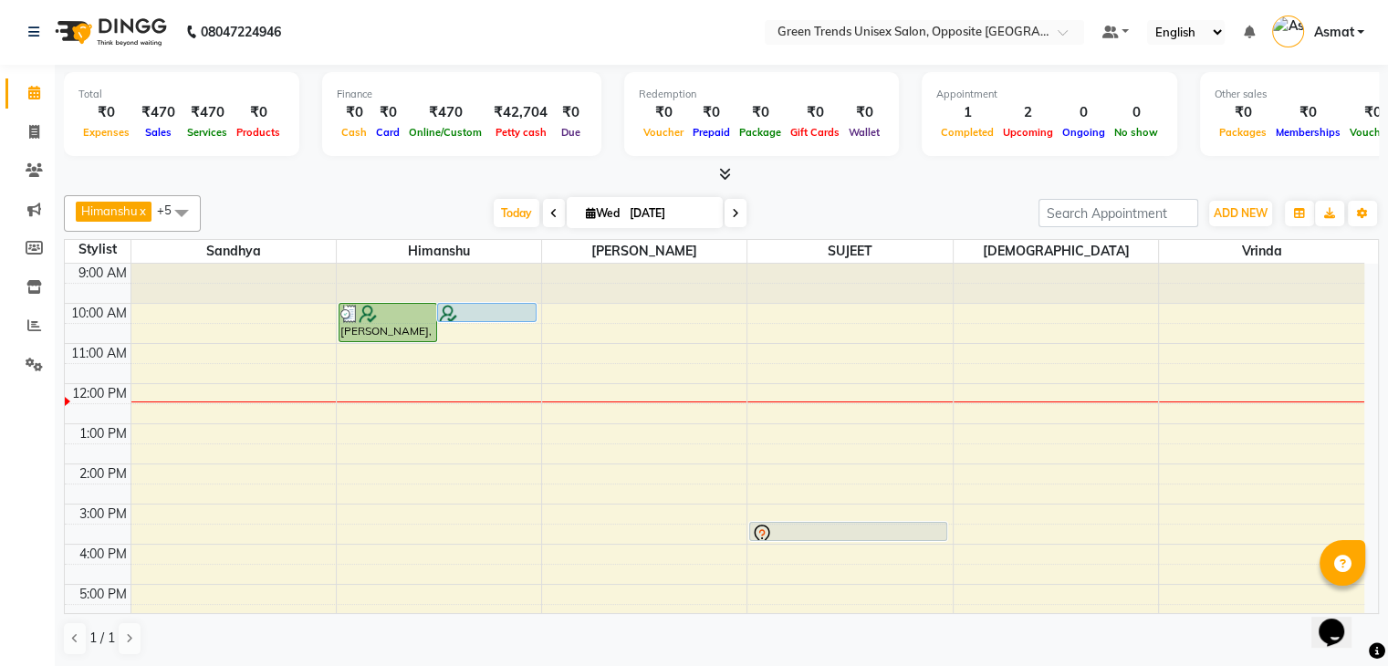
click at [1333, 619] on icon "Chat widget" at bounding box center [1332, 632] width 26 height 27
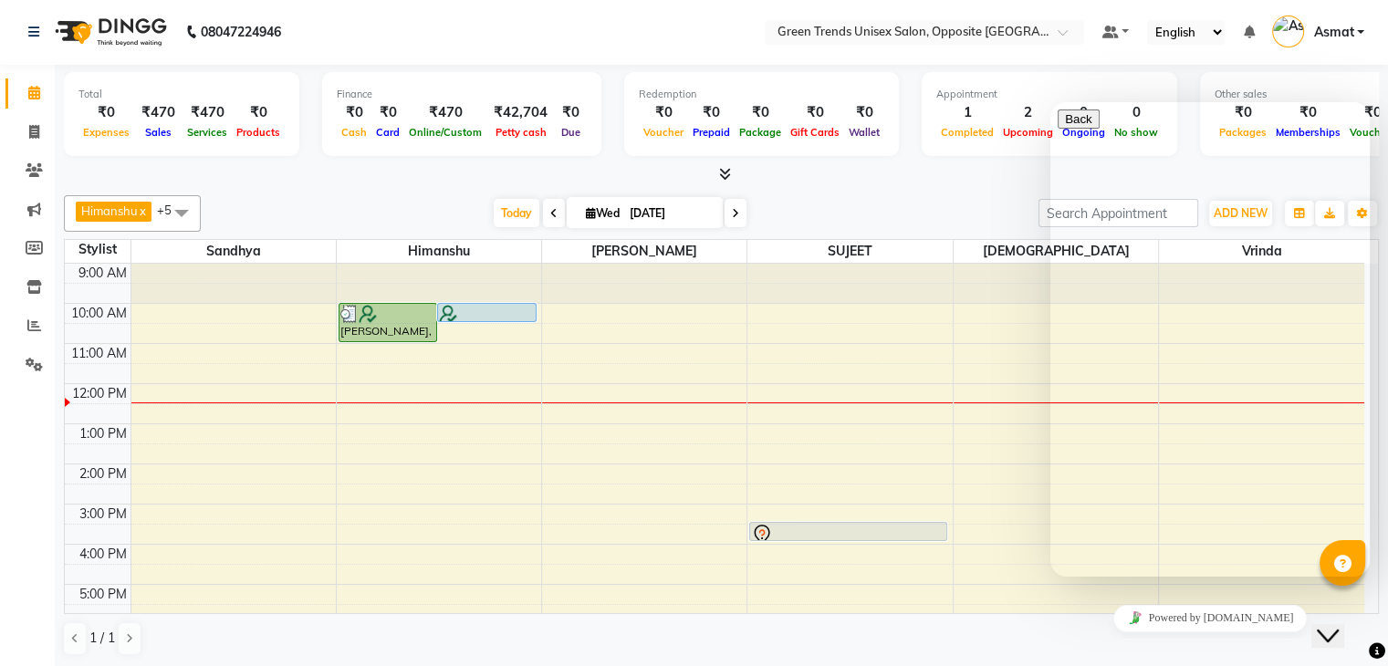
click at [1331, 630] on icon "Chat widget" at bounding box center [1328, 636] width 22 height 13
